Goal: Find specific page/section: Find specific page/section

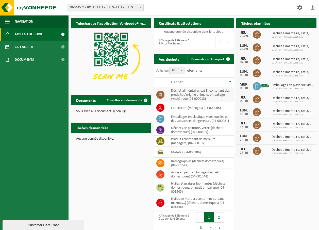
click at [184, 94] on td "déchet alimentaire, cat 3, contenant des produits d'origine animale, emballage …" at bounding box center [200, 94] width 67 height 15
click at [158, 93] on icon at bounding box center [160, 94] width 5 height 5
click at [137, 100] on span "Consulter vos documents" at bounding box center [124, 100] width 35 height 3
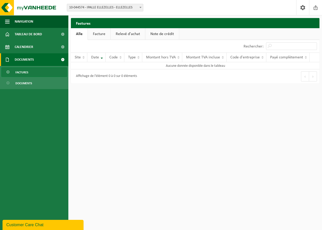
click at [59, 71] on link "Factures" at bounding box center [34, 72] width 66 height 10
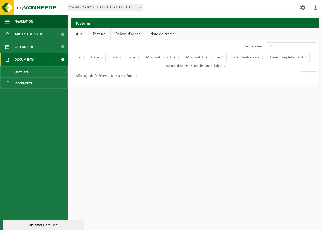
click at [42, 79] on link "Documents" at bounding box center [34, 83] width 66 height 10
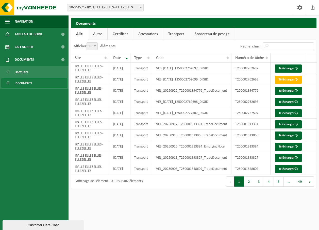
click at [151, 30] on link "Attestations" at bounding box center [148, 34] width 30 height 12
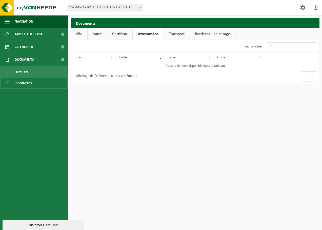
click at [170, 33] on link "Transport" at bounding box center [177, 34] width 26 height 12
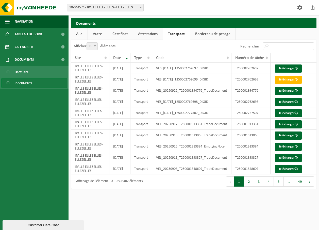
click at [204, 32] on link "Bordereau de pesage" at bounding box center [212, 34] width 45 height 12
